Goal: Transaction & Acquisition: Book appointment/travel/reservation

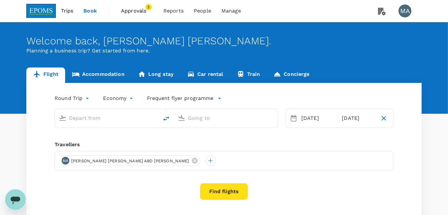
click at [131, 9] on span "Approvals" at bounding box center [137, 11] width 32 height 8
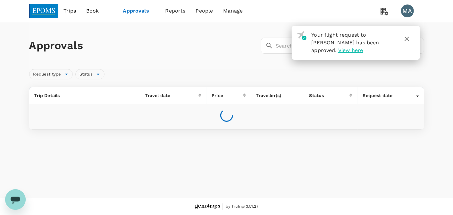
click at [409, 39] on icon "button" at bounding box center [407, 39] width 8 height 8
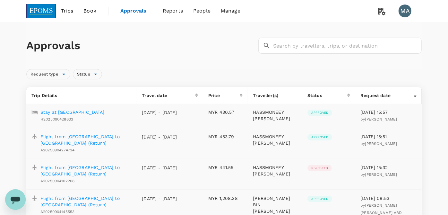
click at [90, 10] on span "Book" at bounding box center [89, 11] width 13 height 8
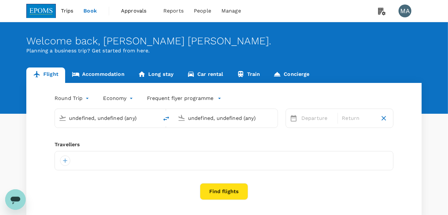
type input "Kuala Lumpur Intl ([GEOGRAPHIC_DATA])"
type input "Kuching Intl (KCH)"
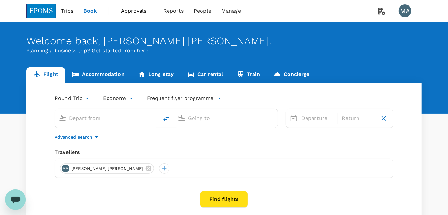
type input "Kuala Lumpur Intl ([GEOGRAPHIC_DATA])"
type input "Kuching Intl (KCH)"
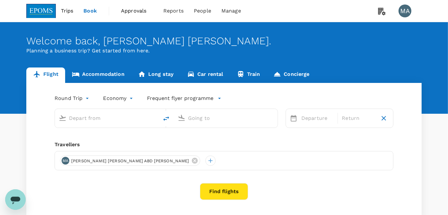
type input "Kuala Lumpur Intl ([GEOGRAPHIC_DATA])"
type input "Kuching Intl (KCH)"
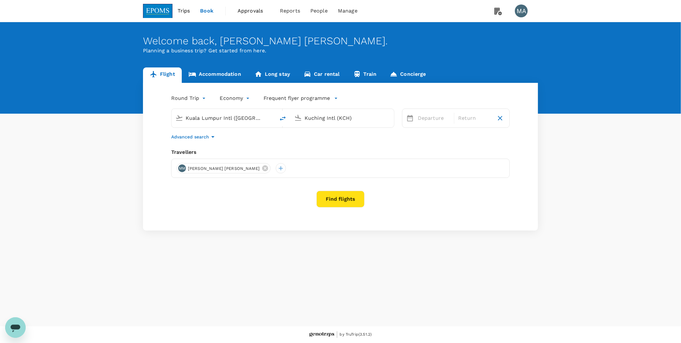
click at [269, 168] on icon at bounding box center [265, 168] width 7 height 7
click at [181, 170] on div at bounding box center [182, 168] width 10 height 10
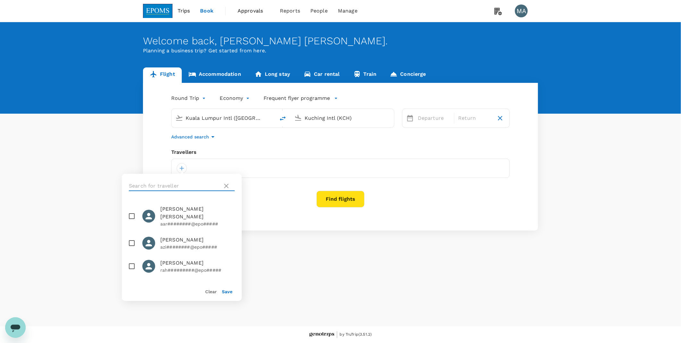
click at [186, 189] on input "text" at bounding box center [174, 186] width 91 height 10
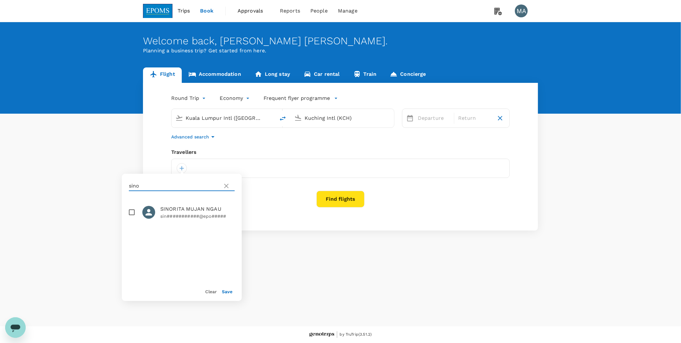
type input "sino"
click at [185, 210] on span "SINORITA MUJAN NGAU" at bounding box center [197, 209] width 74 height 8
checkbox input "true"
click at [231, 214] on div "Save" at bounding box center [225, 288] width 16 height 13
click at [231, 214] on button "Save" at bounding box center [227, 291] width 11 height 5
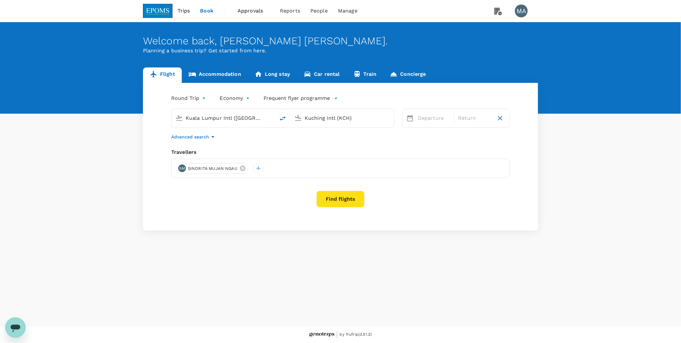
click at [286, 133] on div "Advanced search" at bounding box center [340, 137] width 339 height 8
click at [281, 116] on icon "delete" at bounding box center [283, 119] width 8 height 8
type input "Kuching Intl (KCH)"
type input "Kuala Lumpur Intl ([GEOGRAPHIC_DATA])"
click at [216, 116] on input "Kuching Intl (KCH)" at bounding box center [224, 118] width 76 height 10
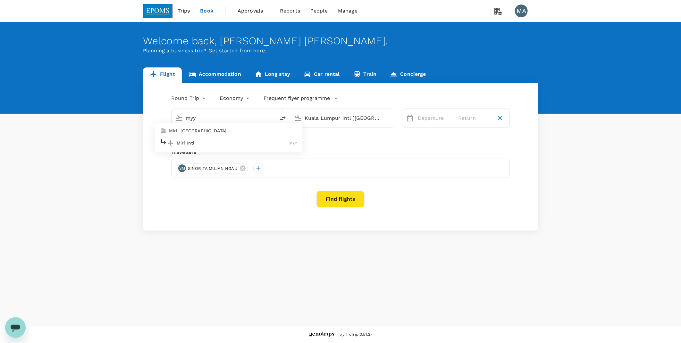
click at [208, 133] on p "Miri, [GEOGRAPHIC_DATA]" at bounding box center [233, 131] width 128 height 6
type input "Miri, [GEOGRAPHIC_DATA] (any)"
click at [433, 120] on p "Departure" at bounding box center [434, 118] width 32 height 8
click at [444, 185] on div "16" at bounding box center [440, 186] width 12 height 12
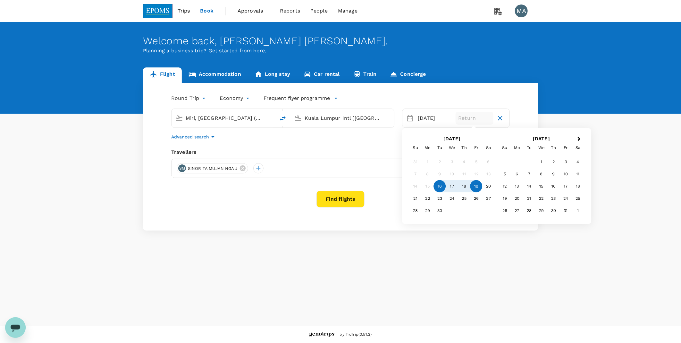
click at [447, 187] on div "19" at bounding box center [477, 186] width 12 height 12
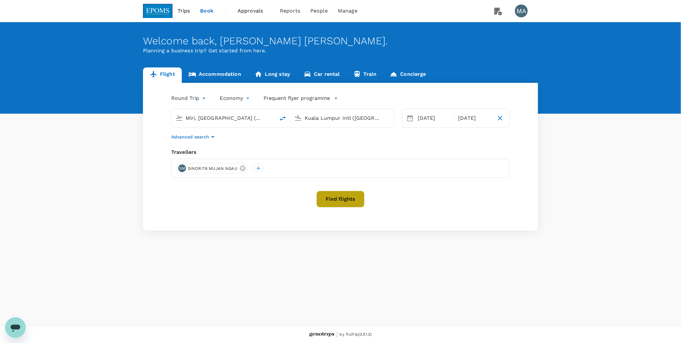
click at [339, 197] on button "Find flights" at bounding box center [341, 199] width 48 height 17
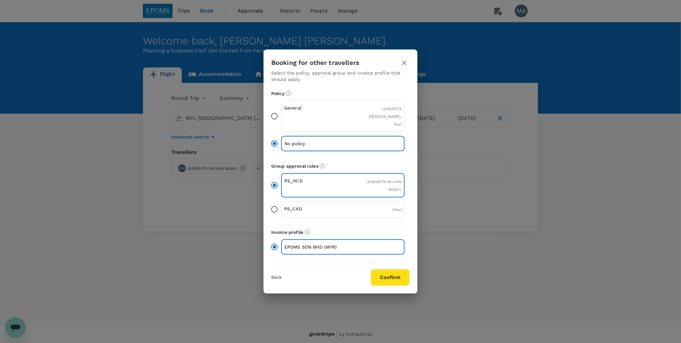
click at [280, 117] on input "General ( [PERSON_NAME], You )" at bounding box center [274, 115] width 13 height 13
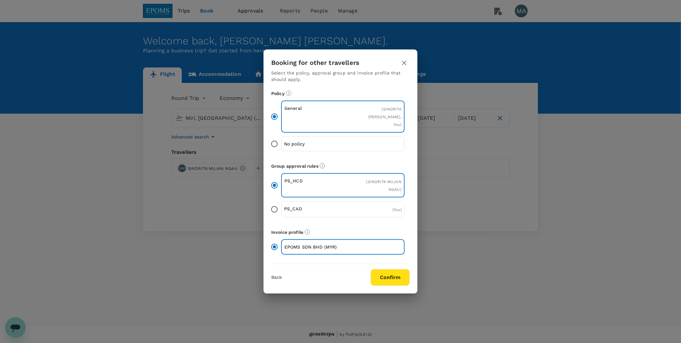
drag, startPoint x: 371, startPoint y: 261, endPoint x: 379, endPoint y: 271, distance: 13.0
click at [374, 214] on div "Back Confirm" at bounding box center [341, 275] width 154 height 22
click at [379, 214] on button "Confirm" at bounding box center [390, 277] width 39 height 17
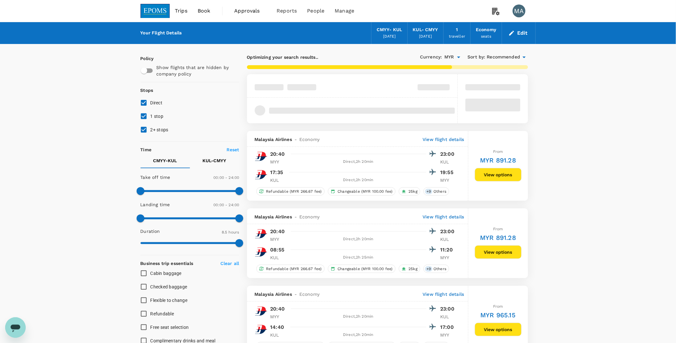
type input "875"
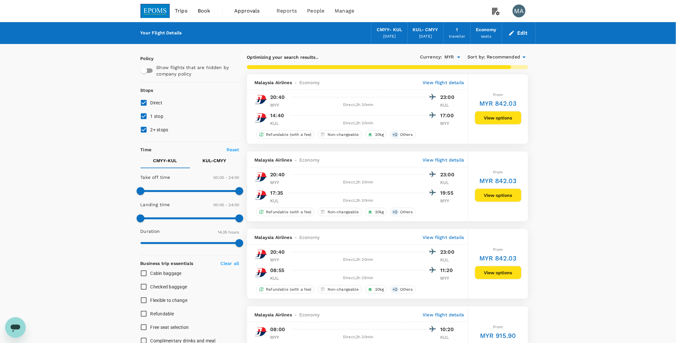
checkbox input "false"
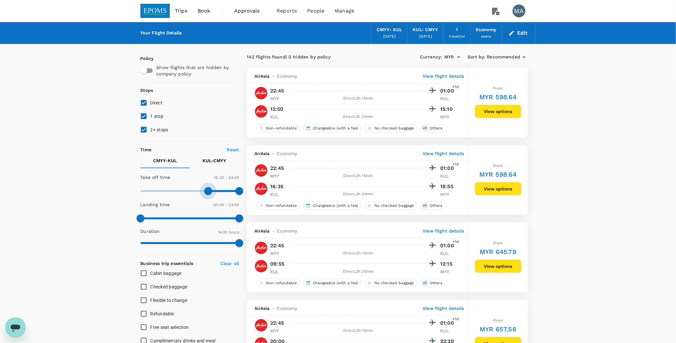
type input "1020"
drag, startPoint x: 138, startPoint y: 193, endPoint x: 210, endPoint y: 192, distance: 71.5
click at [210, 192] on span at bounding box center [211, 191] width 8 height 8
click at [213, 164] on button "KUL - CMYY" at bounding box center [214, 160] width 49 height 15
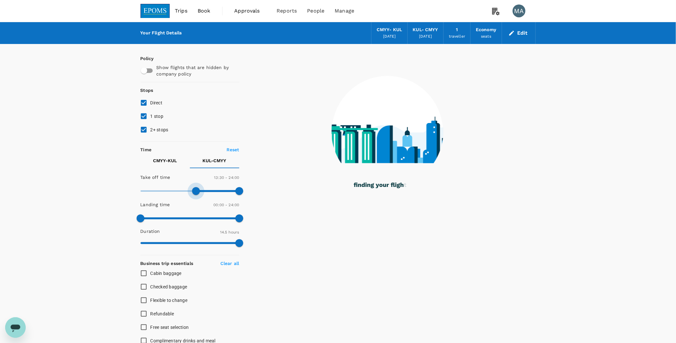
type input "840"
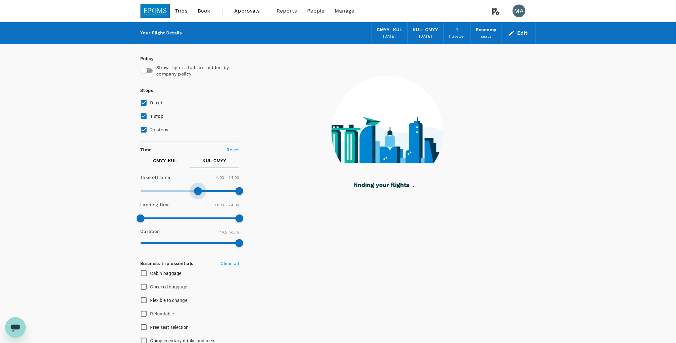
drag, startPoint x: 145, startPoint y: 191, endPoint x: 199, endPoint y: 191, distance: 53.6
click at [199, 191] on span at bounding box center [198, 191] width 8 height 8
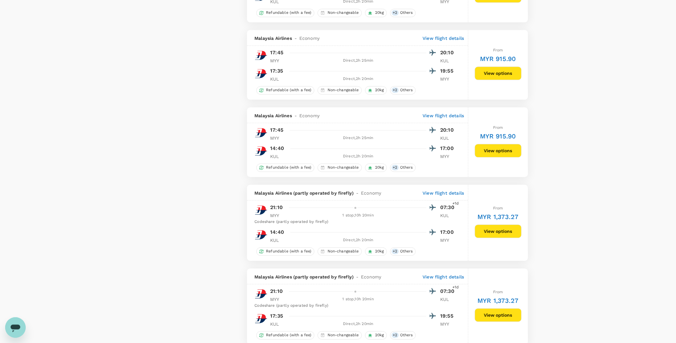
scroll to position [499, 0]
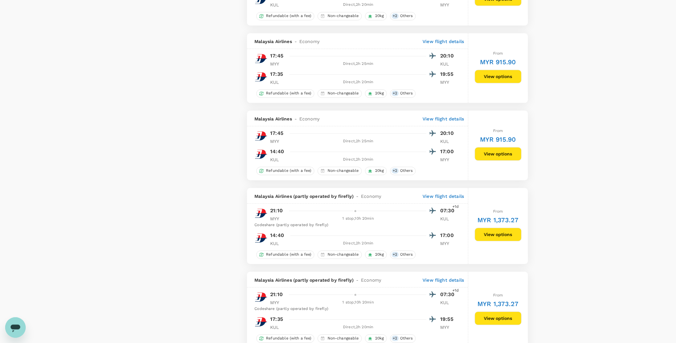
click at [447, 156] on button "View options" at bounding box center [498, 153] width 47 height 13
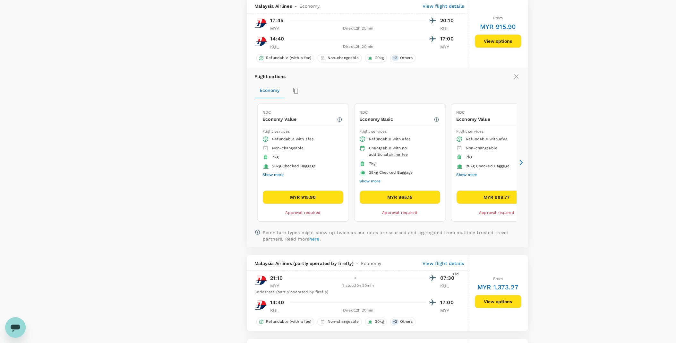
scroll to position [612, 0]
click at [301, 198] on button "MYR 915.90" at bounding box center [303, 196] width 81 height 13
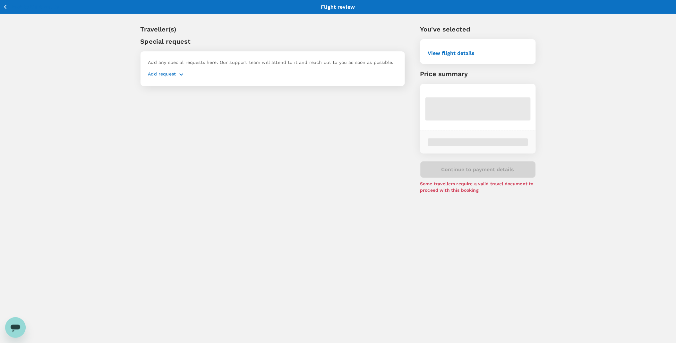
click at [166, 76] on p "Add request" at bounding box center [162, 75] width 28 height 8
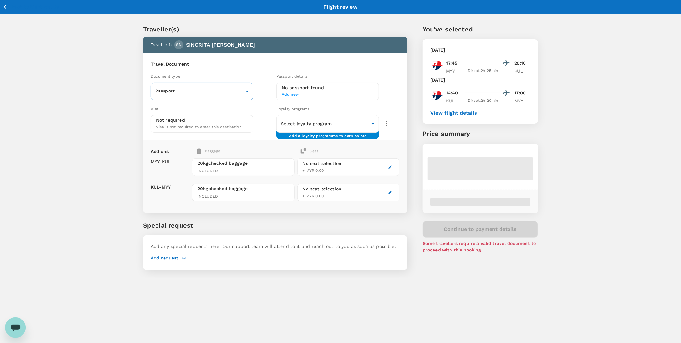
click at [209, 89] on body "Back to flight results Flight review Traveller(s) Traveller 1 : SM SINORITA MUJ…" at bounding box center [340, 179] width 681 height 359
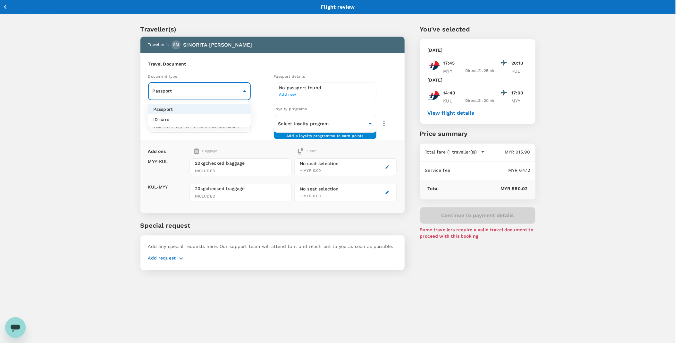
click at [203, 121] on li "ID card" at bounding box center [199, 119] width 103 height 10
type input "Id card"
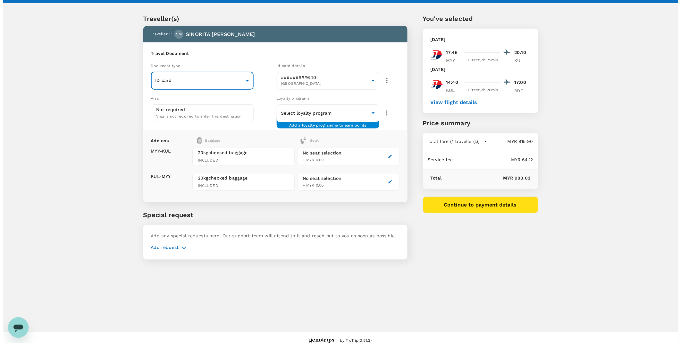
scroll to position [17, 0]
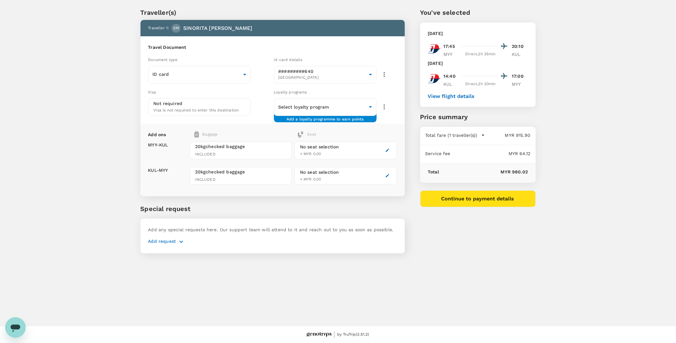
click at [170, 214] on div "Add request" at bounding box center [272, 240] width 249 height 10
click at [177, 214] on icon "button" at bounding box center [181, 242] width 8 height 8
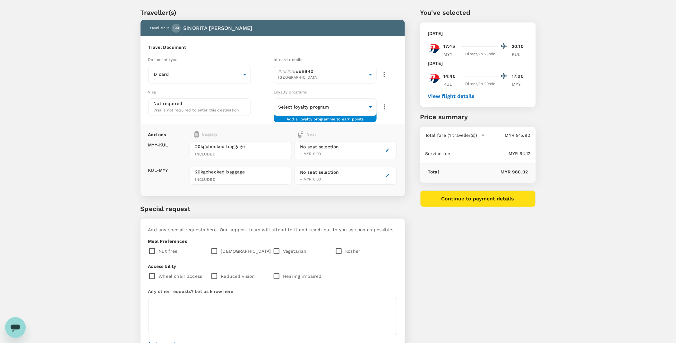
drag, startPoint x: 209, startPoint y: 251, endPoint x: 215, endPoint y: 251, distance: 5.5
click at [210, 214] on div "Nut free" at bounding box center [179, 250] width 62 height 13
click at [216, 214] on input "checkbox" at bounding box center [215, 250] width 11 height 13
checkbox input "true"
click at [447, 214] on div "You've selected [DATE] 17:45 20:10 MYY Direct , 2h 25min KUL [DATE] 14:40 17:00…" at bounding box center [470, 177] width 131 height 371
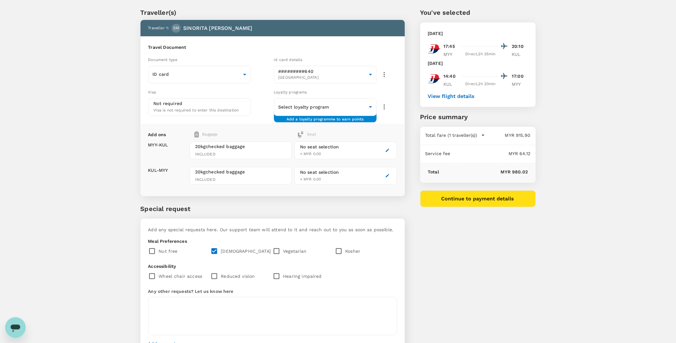
click at [447, 198] on button "Continue to payment details" at bounding box center [477, 198] width 115 height 17
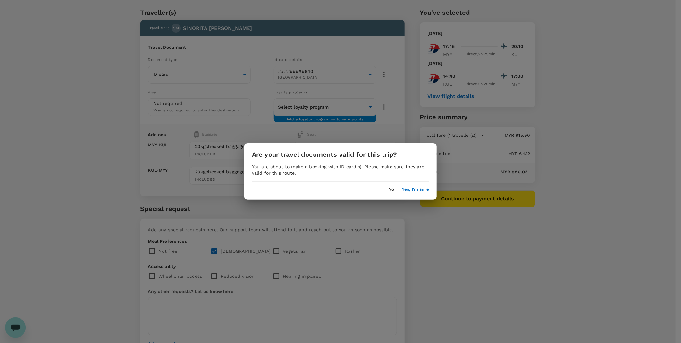
click at [418, 189] on button "Yes, I'm sure" at bounding box center [415, 189] width 27 height 5
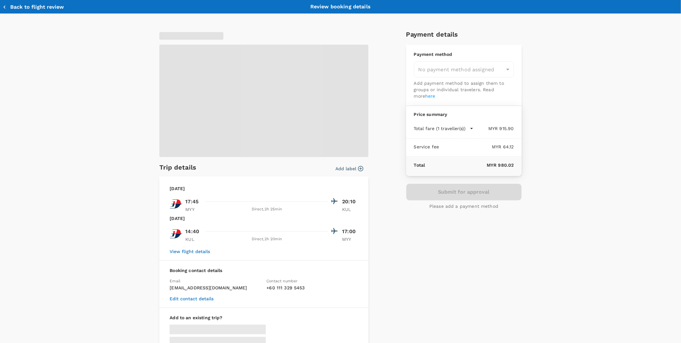
type input "9ea61a02-274a-4f65-9d5b-ca51ac7b2cfc"
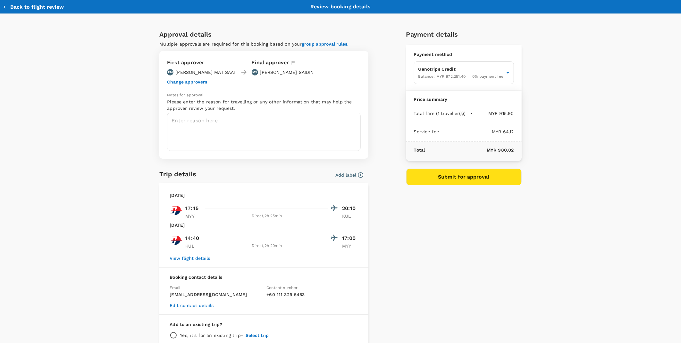
click at [199, 81] on button "Change approvers" at bounding box center [187, 81] width 40 height 5
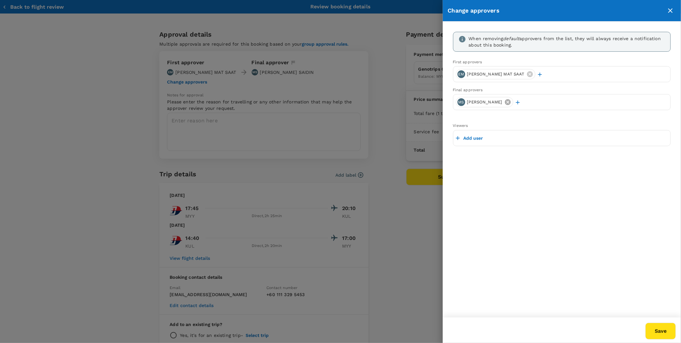
click at [447, 101] on icon at bounding box center [508, 102] width 6 height 6
click at [447, 139] on span "[PERSON_NAME]" at bounding box center [484, 138] width 43 height 6
click at [447, 136] on icon "button" at bounding box center [511, 138] width 6 height 6
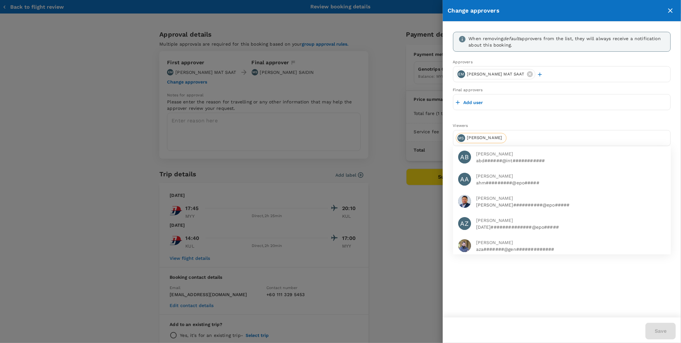
click at [447, 103] on p "Add user" at bounding box center [474, 102] width 20 height 6
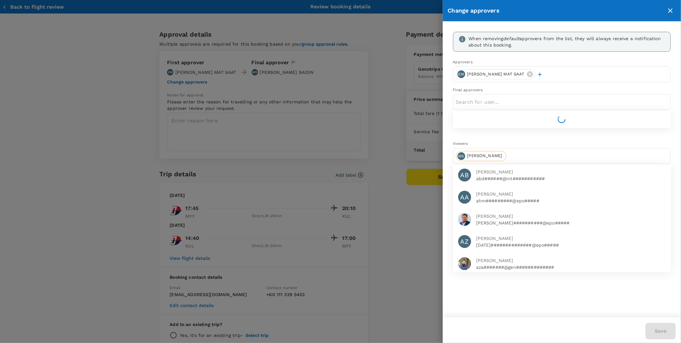
click at [447, 102] on input "text" at bounding box center [562, 102] width 212 height 10
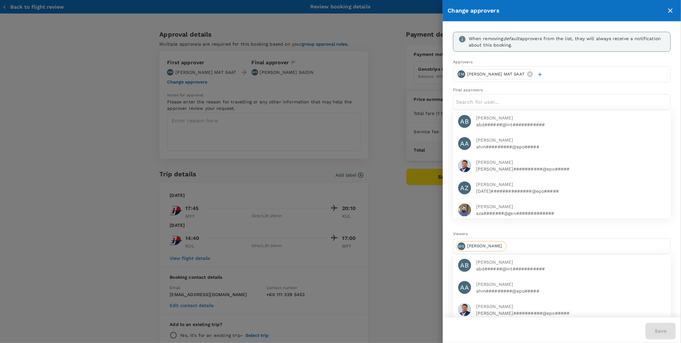
type input "a"
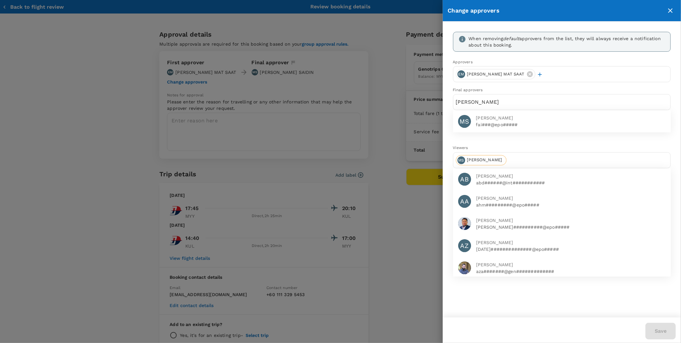
type input "[PERSON_NAME]"
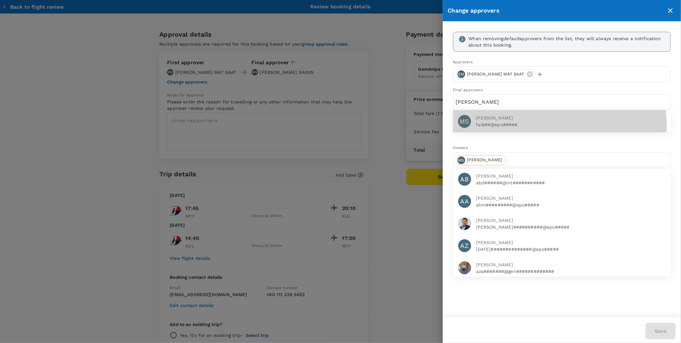
click at [447, 127] on p "fai###@epo#####" at bounding box center [571, 124] width 190 height 6
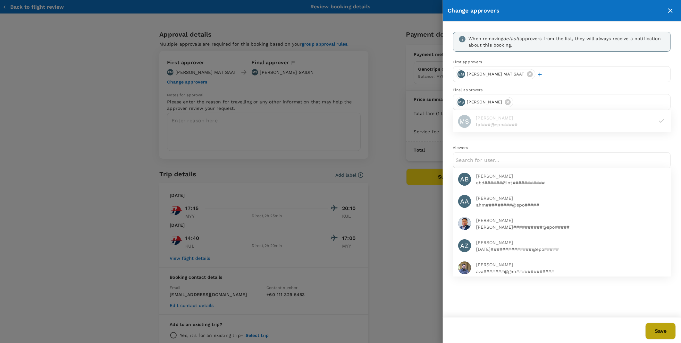
click at [447, 214] on button "Save" at bounding box center [661, 330] width 30 height 17
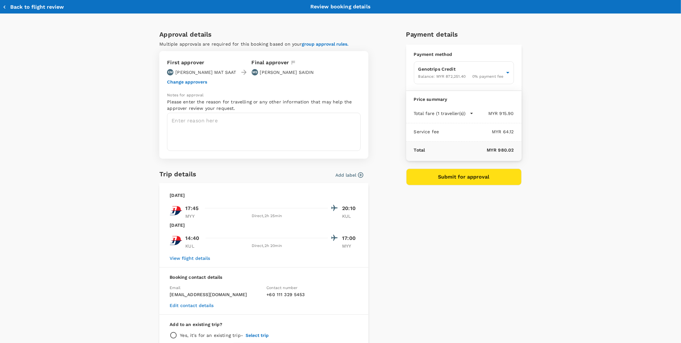
click at [390, 153] on div "Approval details Multiple approvals are required for this booking based on your…" at bounding box center [337, 194] width 367 height 341
drag, startPoint x: 220, startPoint y: 123, endPoint x: 188, endPoint y: 130, distance: 32.1
click at [220, 123] on textarea at bounding box center [264, 132] width 194 height 38
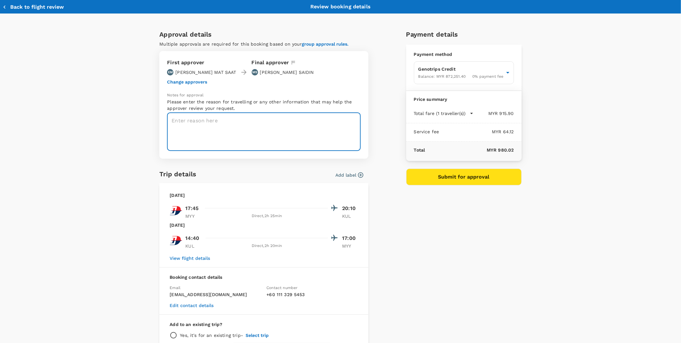
click at [216, 126] on textarea at bounding box center [264, 132] width 194 height 38
paste textarea "CRT000000017685"
type textarea "TRF Ref No CRT000000017685"
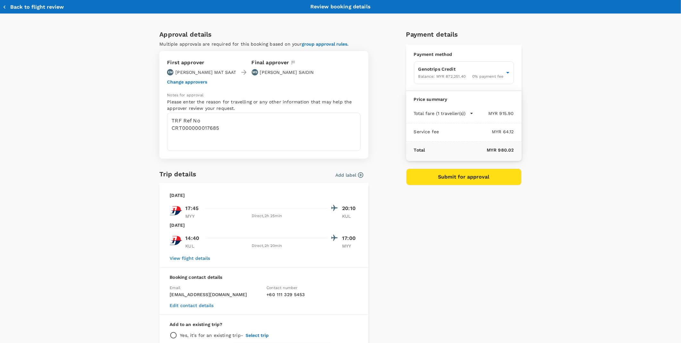
click at [447, 181] on button "Submit for approval" at bounding box center [463, 176] width 115 height 17
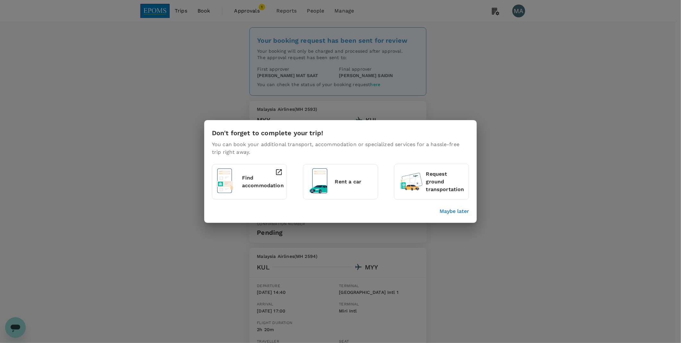
click at [457, 213] on p "Maybe later" at bounding box center [455, 211] width 30 height 8
